Goal: Contribute content

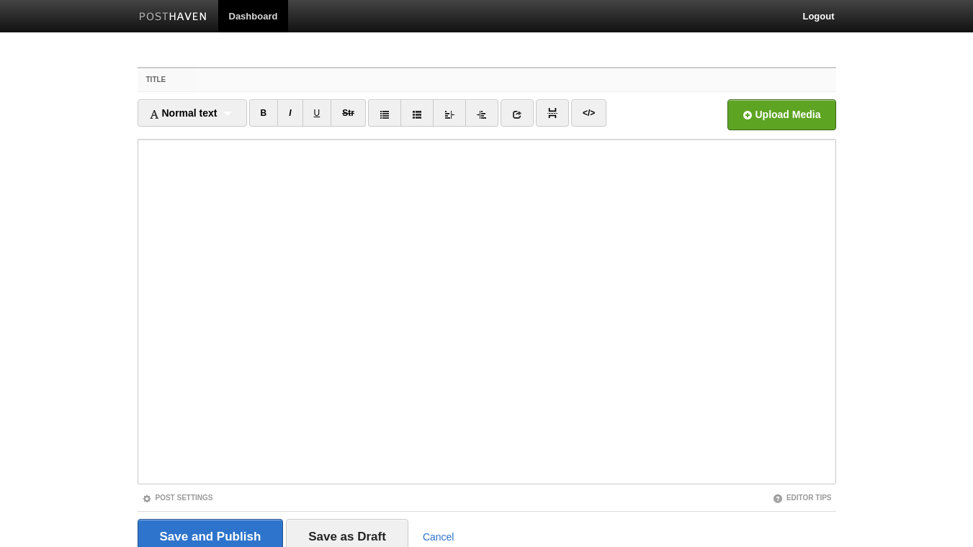
click at [235, 78] on input "Title" at bounding box center [515, 79] width 640 height 23
type input "T"
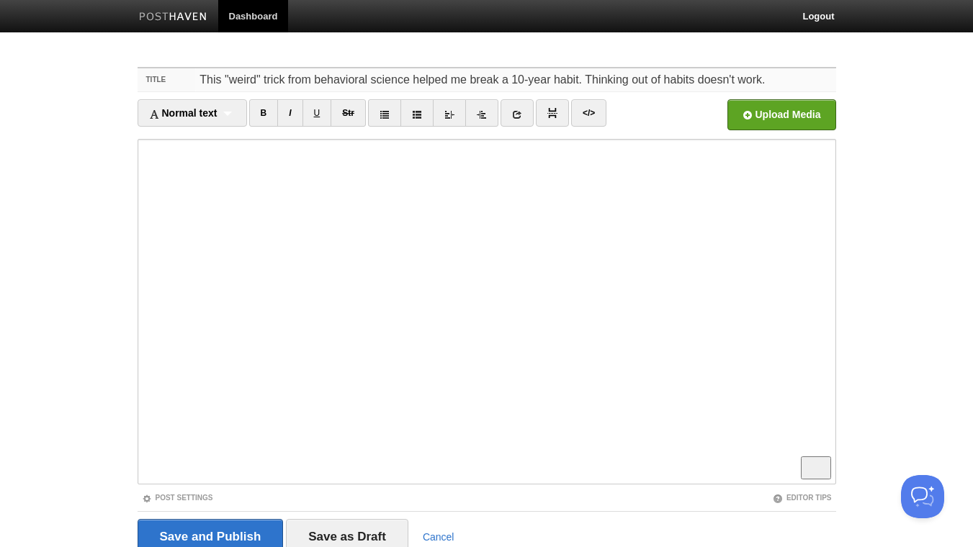
click at [665, 76] on input "This "weird" trick from behavioral science helped me break a 10-year habit. Thi…" at bounding box center [515, 79] width 640 height 23
click at [266, 112] on link "B" at bounding box center [264, 112] width 30 height 27
click at [294, 112] on link "I" at bounding box center [289, 112] width 25 height 27
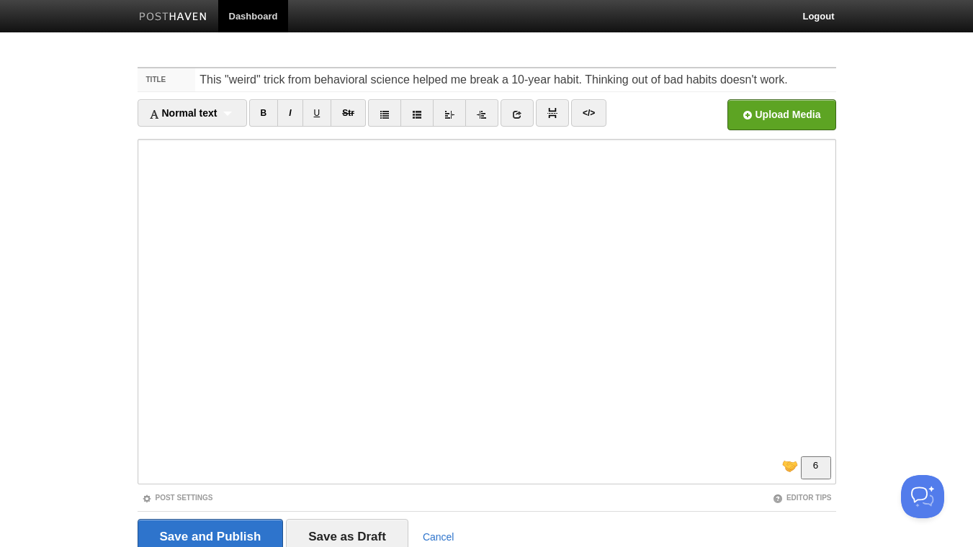
scroll to position [59, 0]
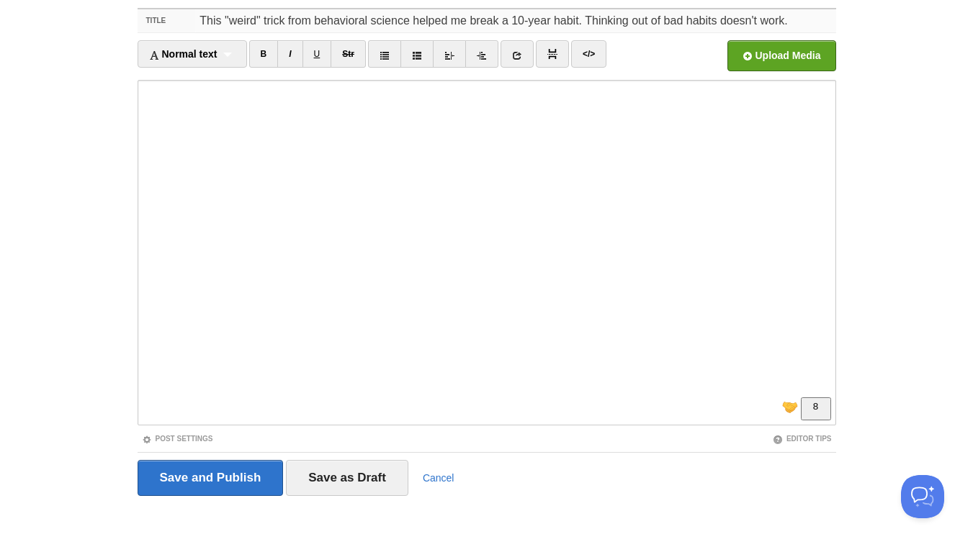
click at [503, 22] on input "This "weird" trick from behavioral science helped me break a 10-year habit. Thi…" at bounding box center [515, 20] width 640 height 23
type input "This "weird" trick from behavioral science helped me break this 10-year habit. …"
click at [514, 52] on link at bounding box center [516, 53] width 33 height 27
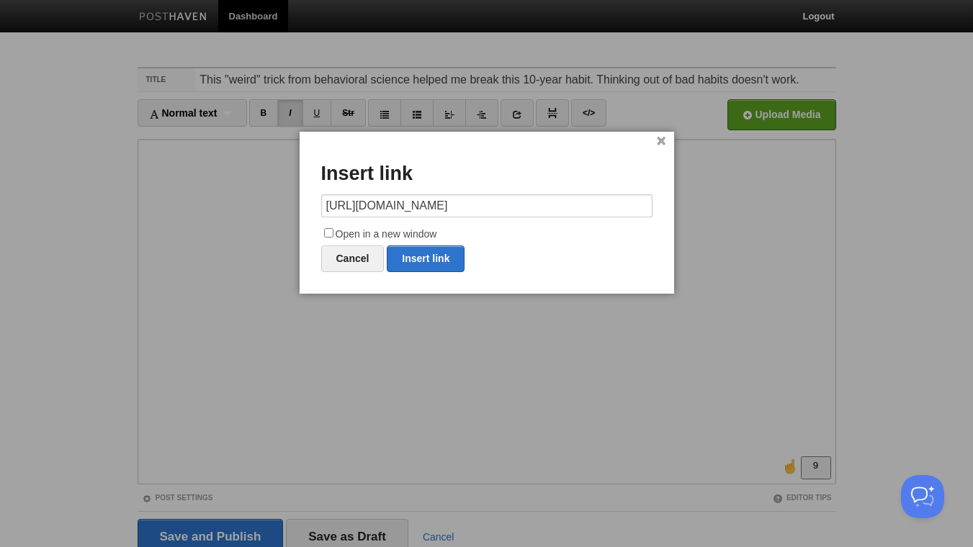
scroll to position [0, 227]
type input "[URL][DOMAIN_NAME]"
click at [327, 233] on input "Open in a new window" at bounding box center [328, 232] width 9 height 9
checkbox input "true"
click at [433, 253] on link "Insert link" at bounding box center [426, 259] width 78 height 27
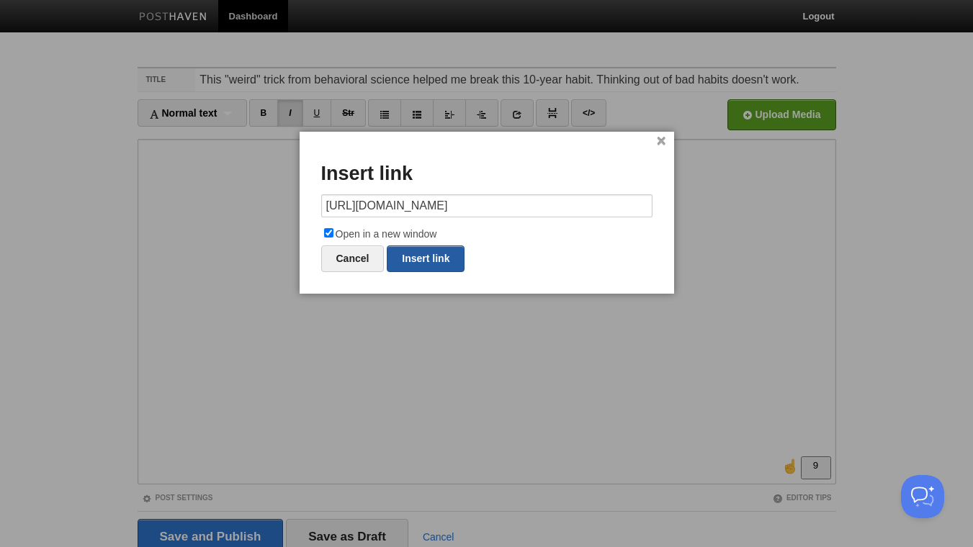
type input "https://"
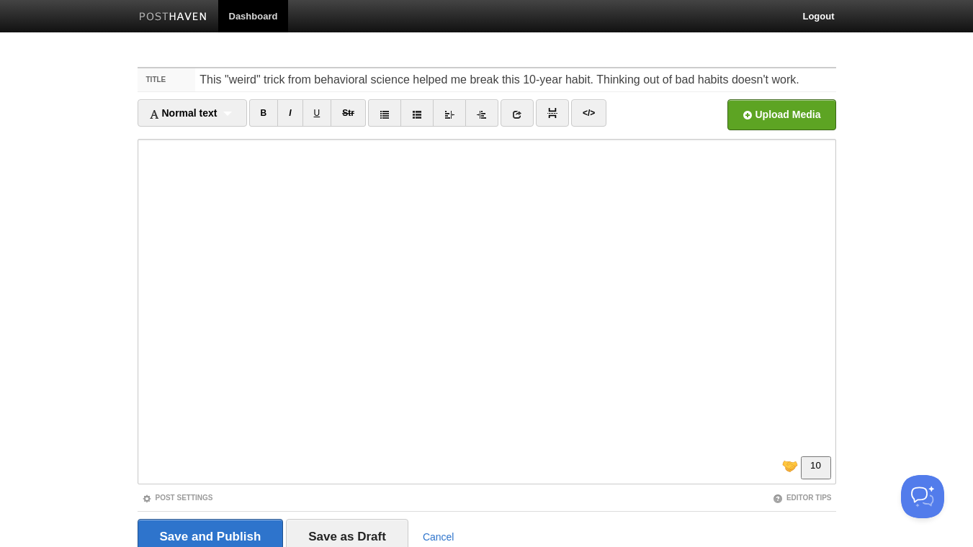
scroll to position [59, 0]
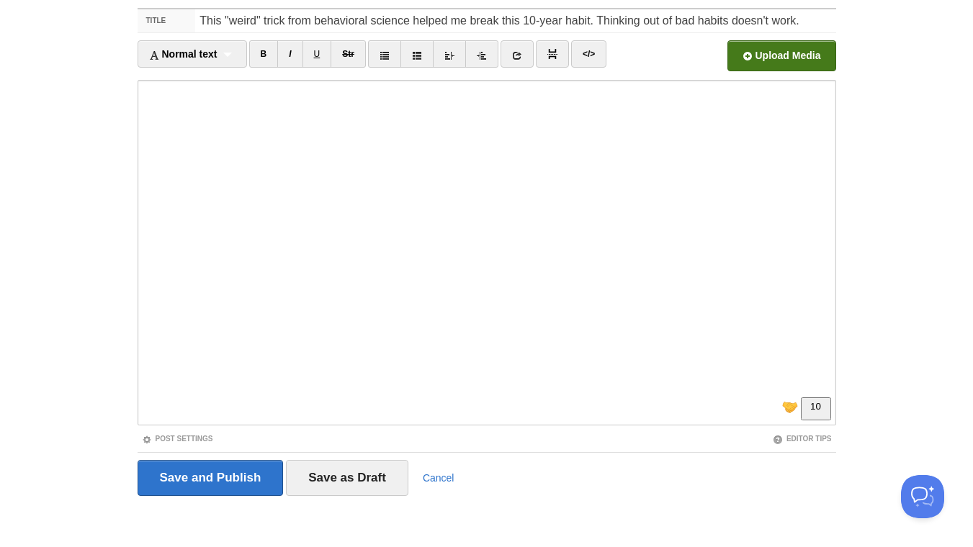
click at [765, 65] on input "file" at bounding box center [346, 59] width 1090 height 73
click at [225, 468] on input "Save and Publish" at bounding box center [211, 478] width 146 height 36
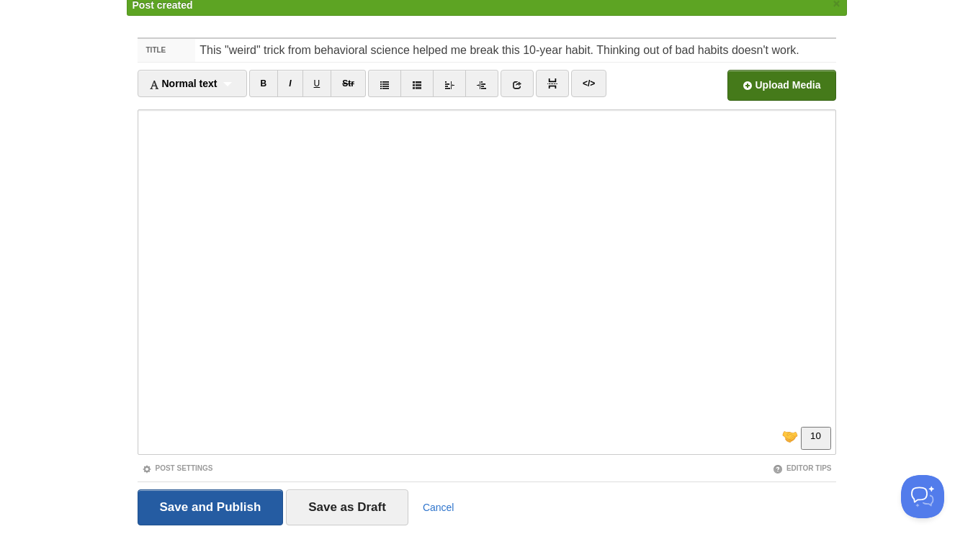
scroll to position [54, 0]
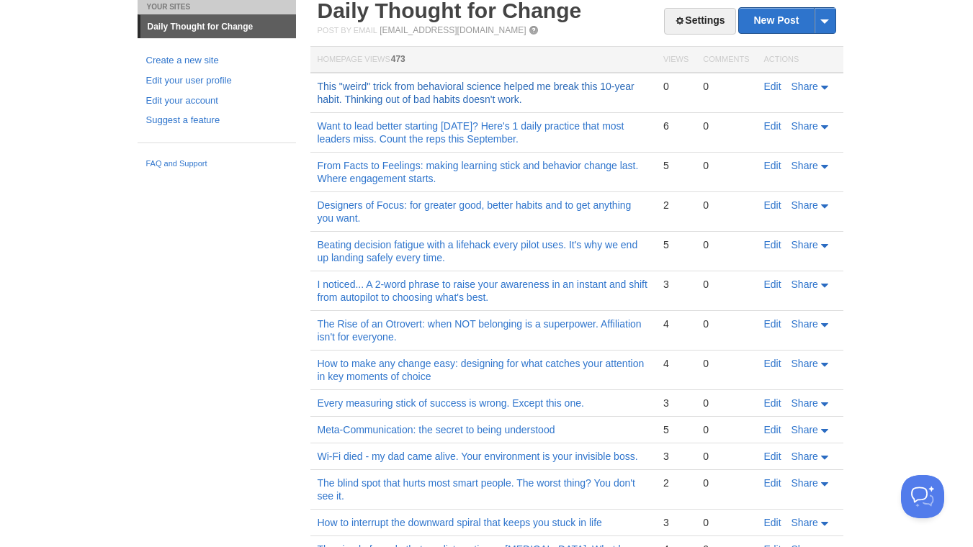
click at [492, 90] on link "This "weird" trick from behavioral science helped me break this 10-year habit. …" at bounding box center [476, 93] width 317 height 24
